Goal: Go to known website: Access a specific website the user already knows

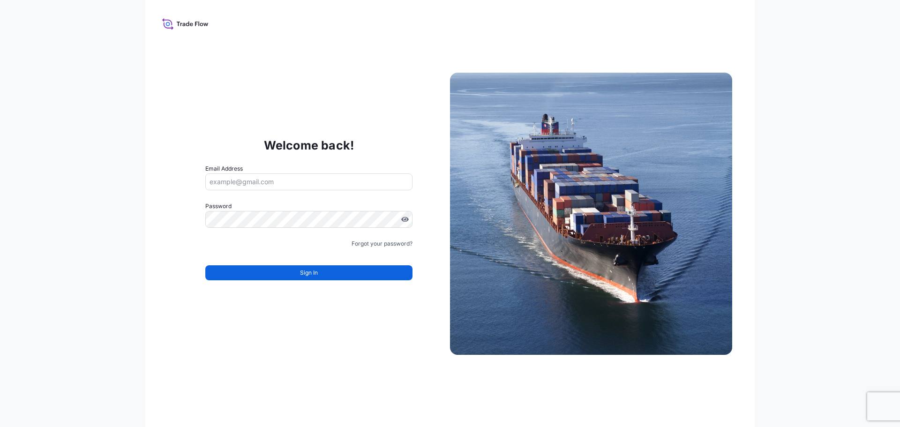
click at [265, 180] on input "Email Address" at bounding box center [308, 181] width 207 height 17
type input "[EMAIL_ADDRESS][DOMAIN_NAME]"
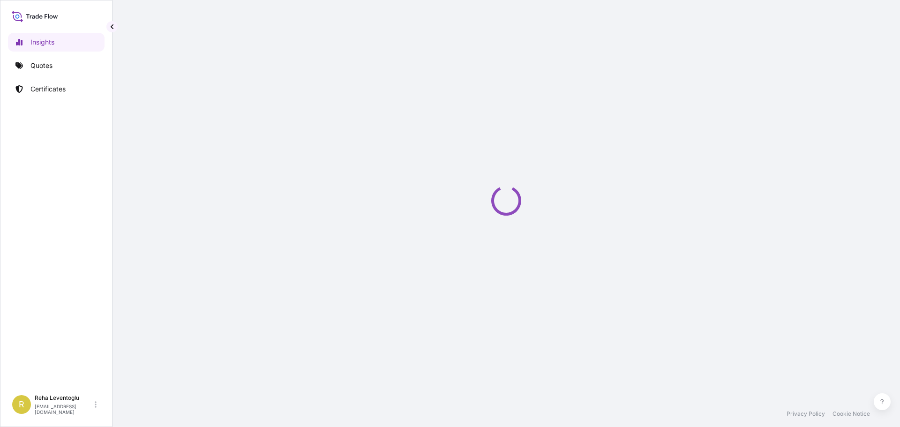
select select "2025"
